Goal: Transaction & Acquisition: Obtain resource

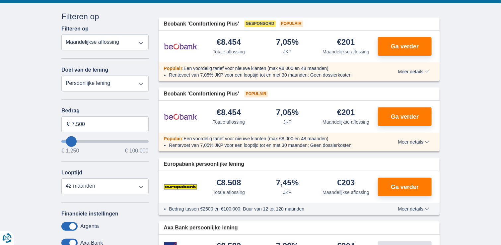
scroll to position [74, 0]
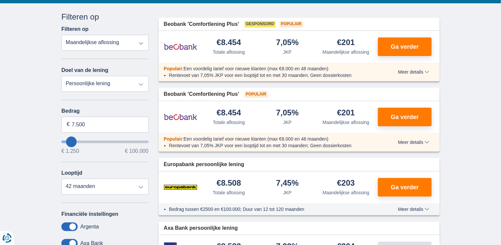
type input "9.250"
type input "9250"
select select "48"
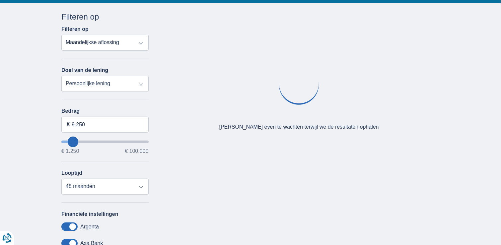
type input "23.250"
type input "23250"
click at [84, 141] on input "wantToBorrow" at bounding box center [104, 142] width 87 height 3
select select "120"
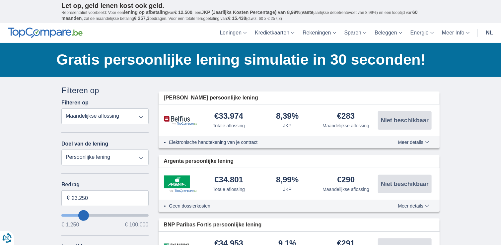
scroll to position [69, 0]
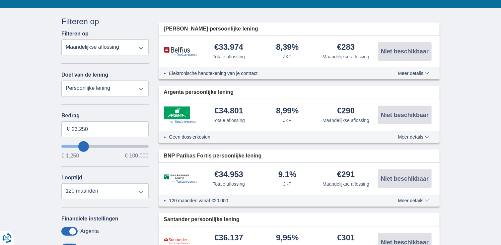
type input "22.250"
type input "22250"
type input "21.250"
type input "21250"
click at [86, 129] on input "21.250" at bounding box center [104, 129] width 87 height 16
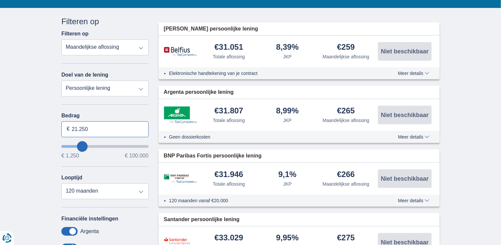
click at [86, 129] on input "21.250" at bounding box center [104, 129] width 87 height 16
type input "20.000"
type input "20250"
select select "84"
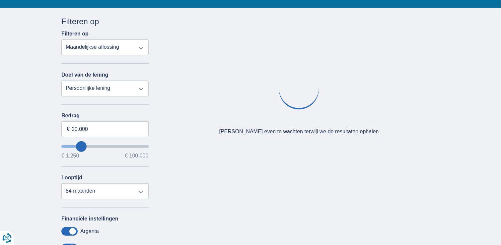
click at [154, 99] on div "Oeps... Geen product gevonden We vonden geen producten die overeenstemmen met j…" at bounding box center [298, 99] width 291 height 166
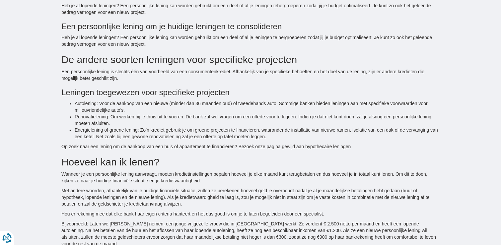
scroll to position [828, 0]
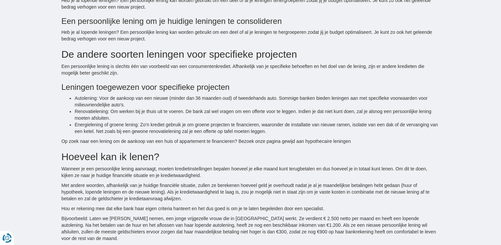
scroll to position [74, 0]
